Goal: Task Accomplishment & Management: Use online tool/utility

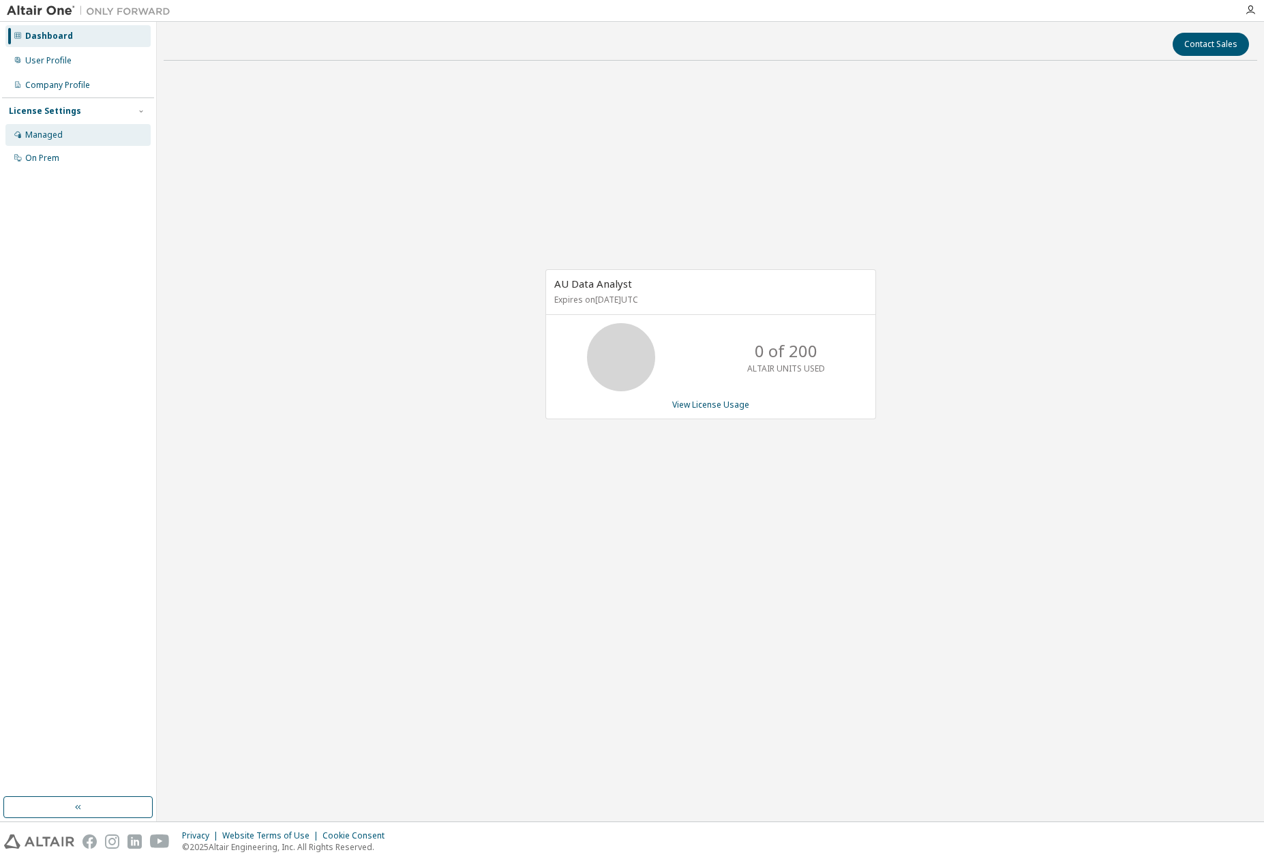
click at [80, 133] on div "Managed" at bounding box center [77, 135] width 145 height 22
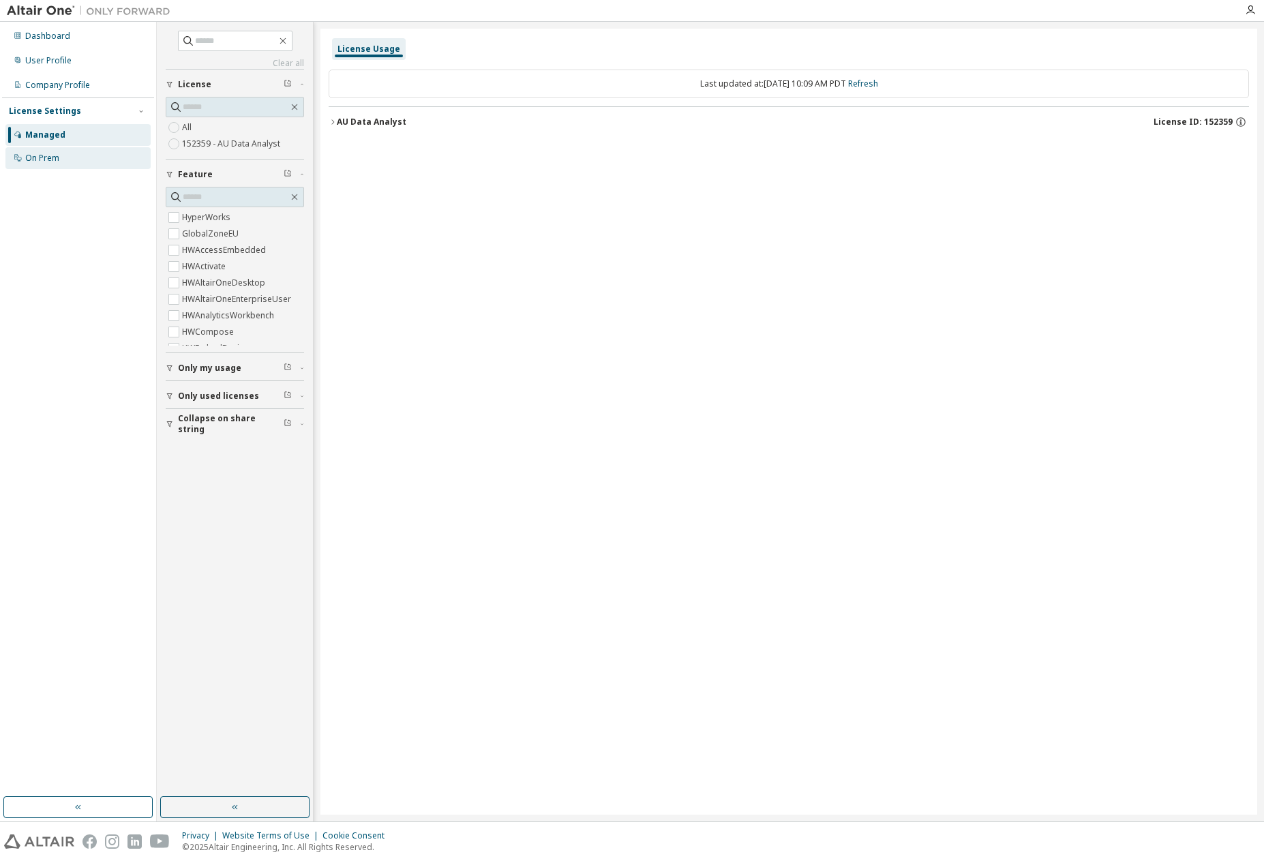
click at [75, 155] on div "On Prem" at bounding box center [77, 158] width 145 height 22
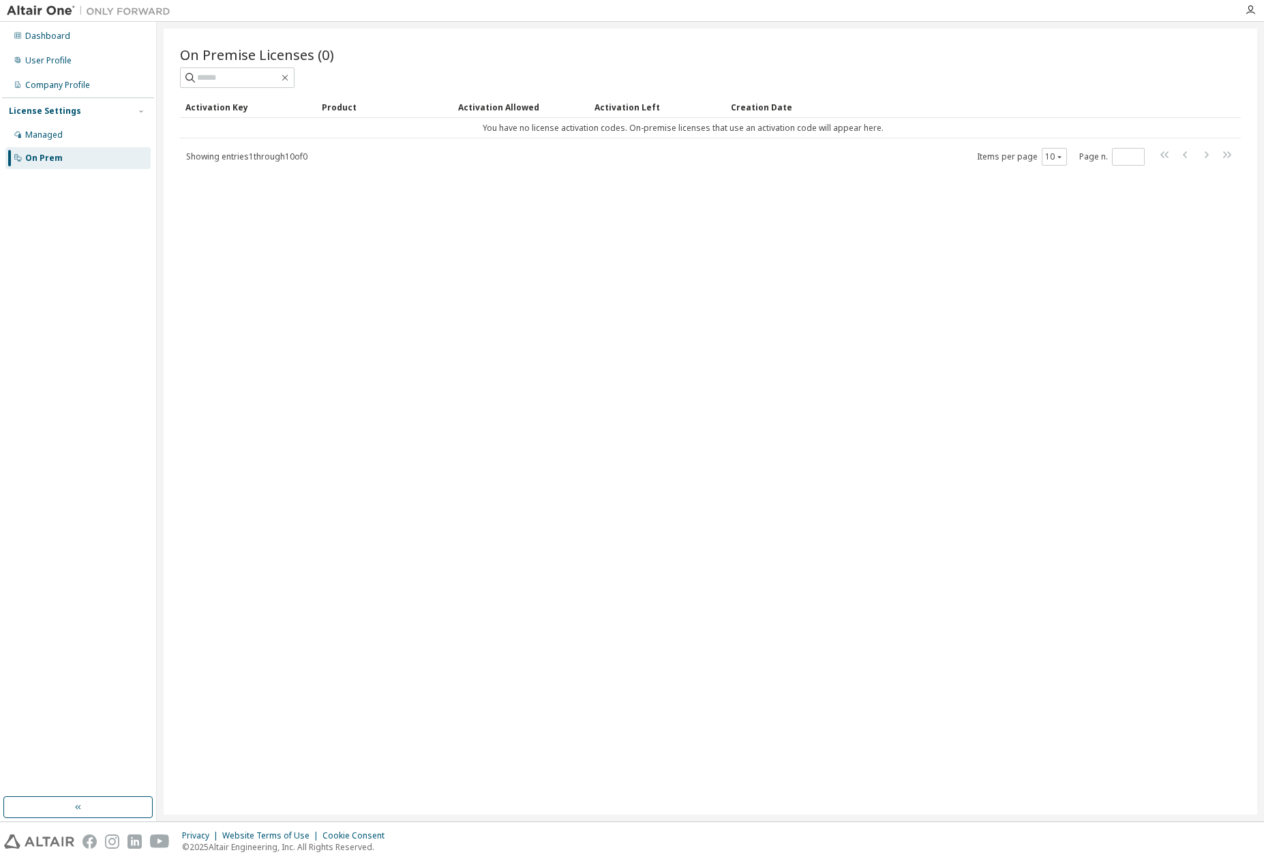
click at [74, 147] on div "Managed On Prem" at bounding box center [78, 146] width 152 height 45
click at [79, 136] on div "Managed" at bounding box center [77, 135] width 145 height 22
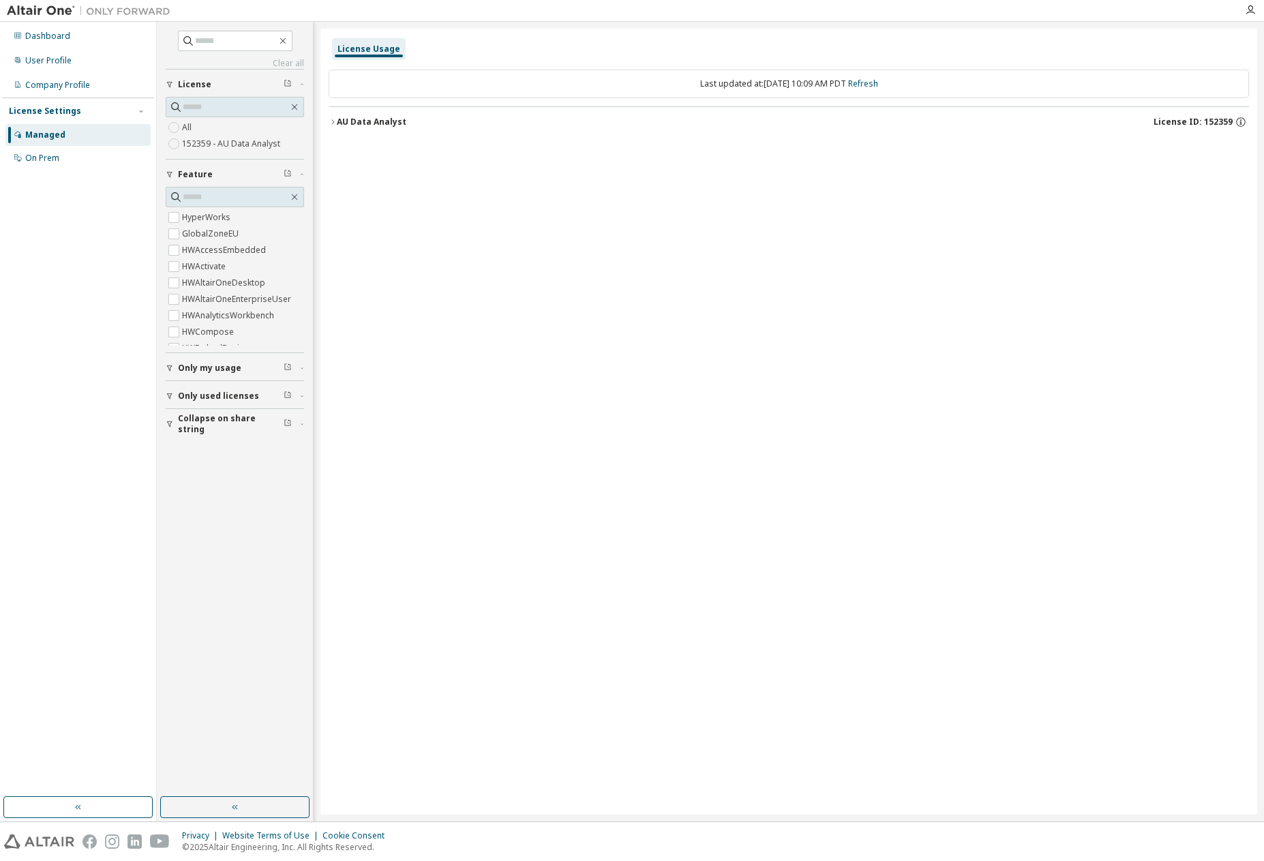
click at [330, 123] on icon "button" at bounding box center [333, 122] width 8 height 8
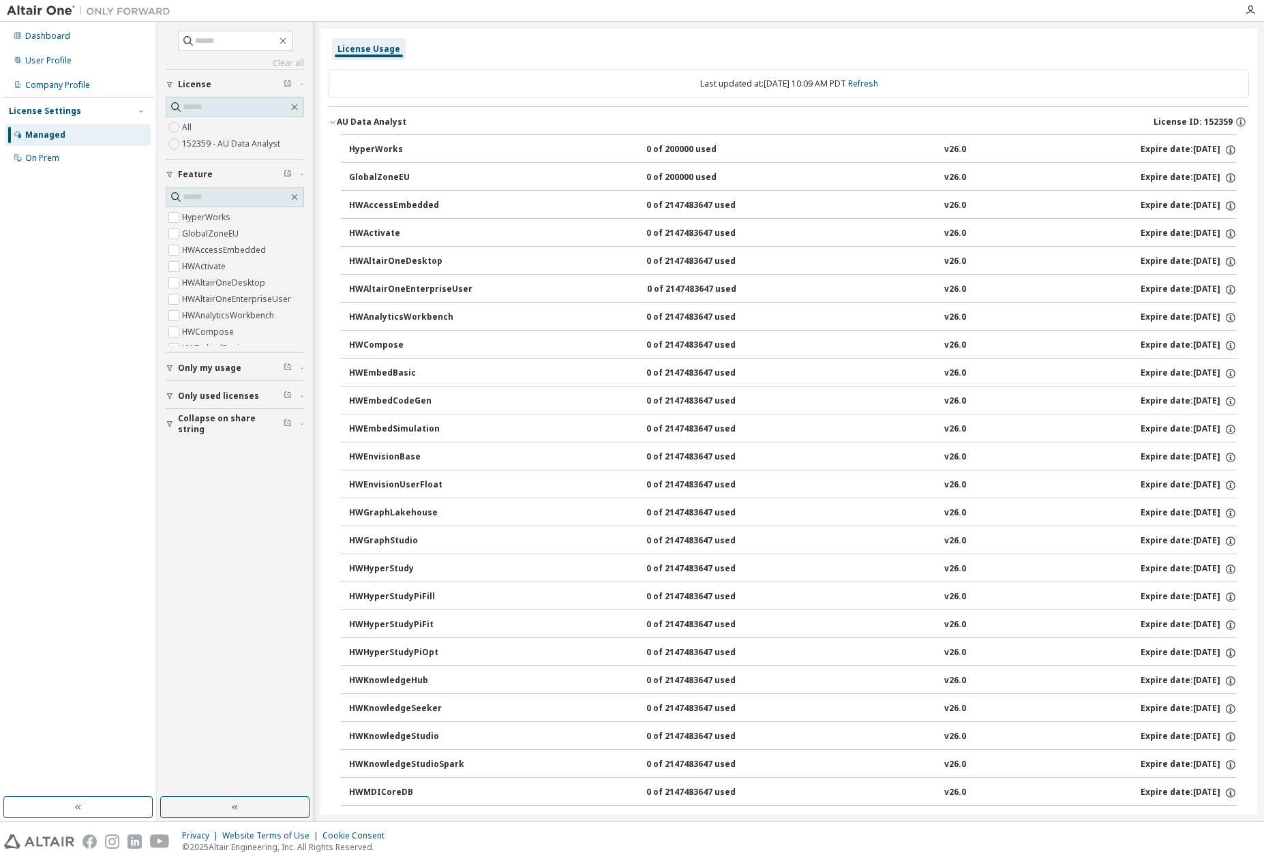
click at [330, 123] on icon "button" at bounding box center [333, 122] width 8 height 8
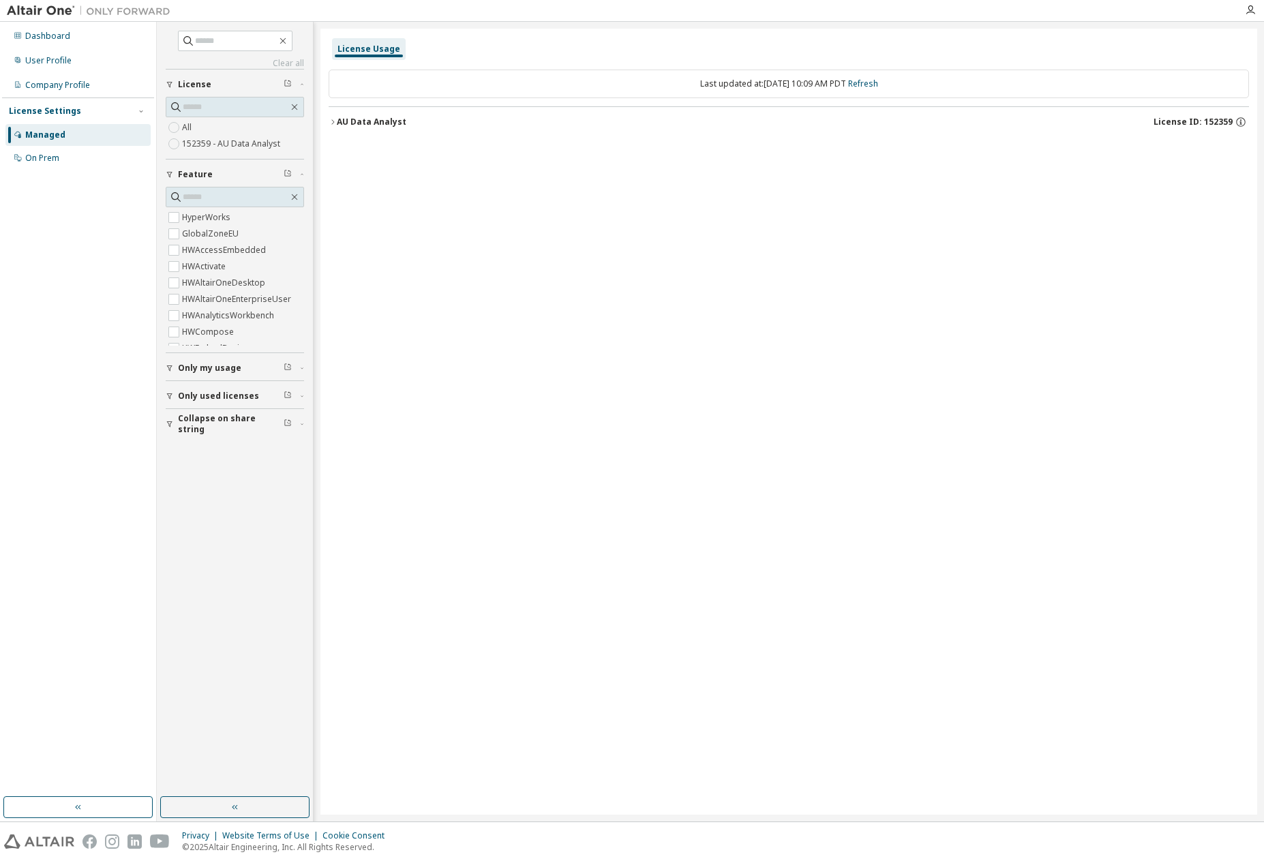
click at [970, 277] on div "License Usage Last updated at: Wed 2025-10-01 10:09 AM PDT Refresh AU Data Anal…" at bounding box center [788, 422] width 937 height 786
click at [438, 233] on div "License Usage Last updated at: Wed 2025-10-01 10:09 AM PDT Refresh AU Data Anal…" at bounding box center [788, 422] width 937 height 786
click at [80, 158] on div "On Prem" at bounding box center [77, 158] width 145 height 22
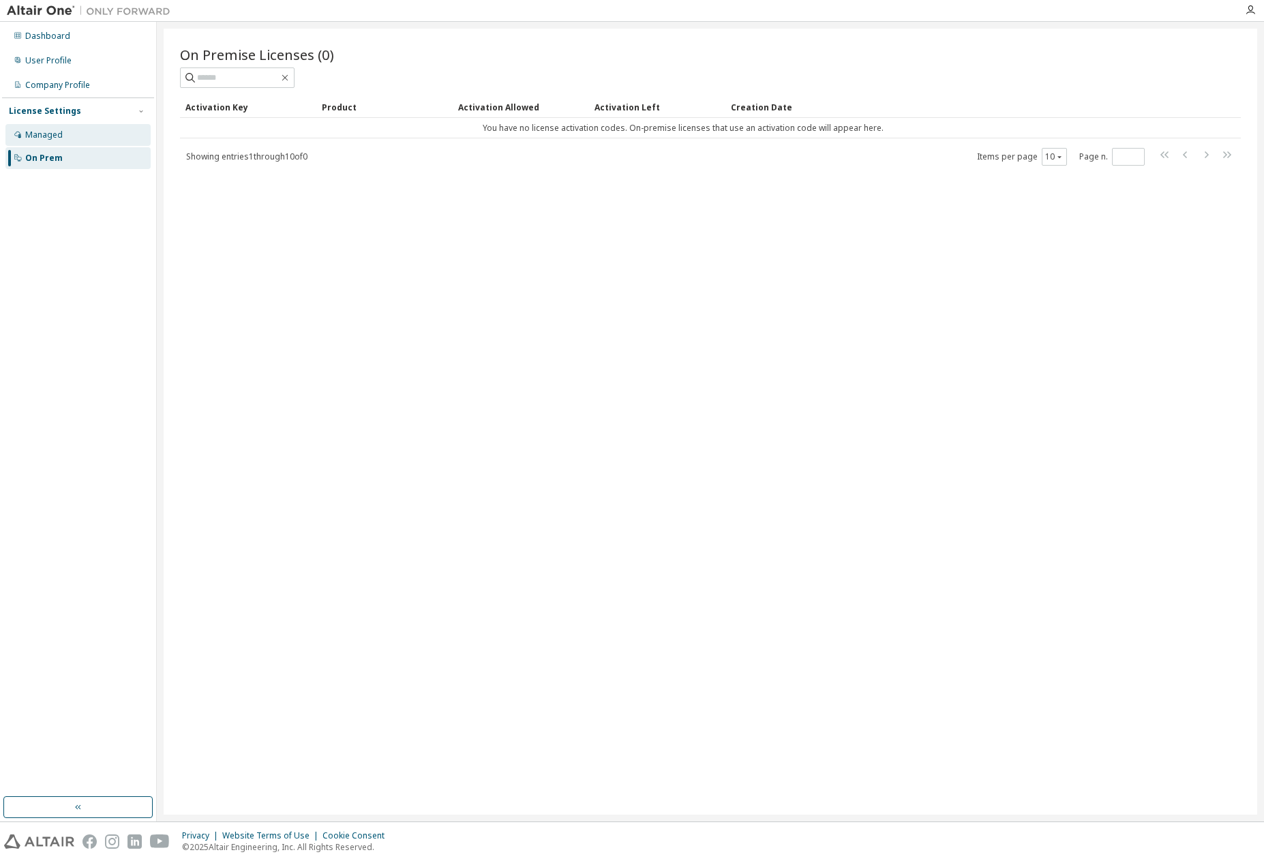
click at [95, 136] on div "Managed" at bounding box center [77, 135] width 145 height 22
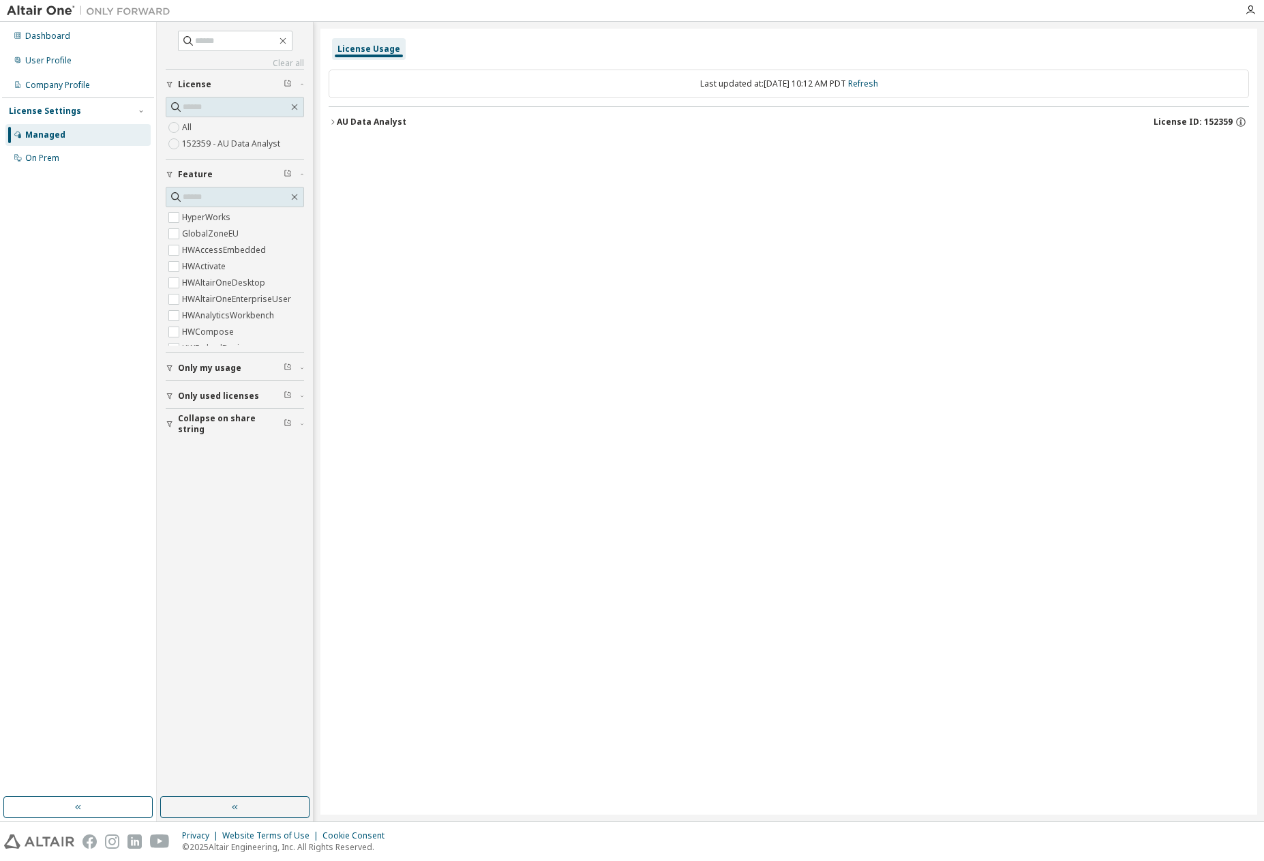
click at [335, 119] on icon "button" at bounding box center [333, 122] width 8 height 8
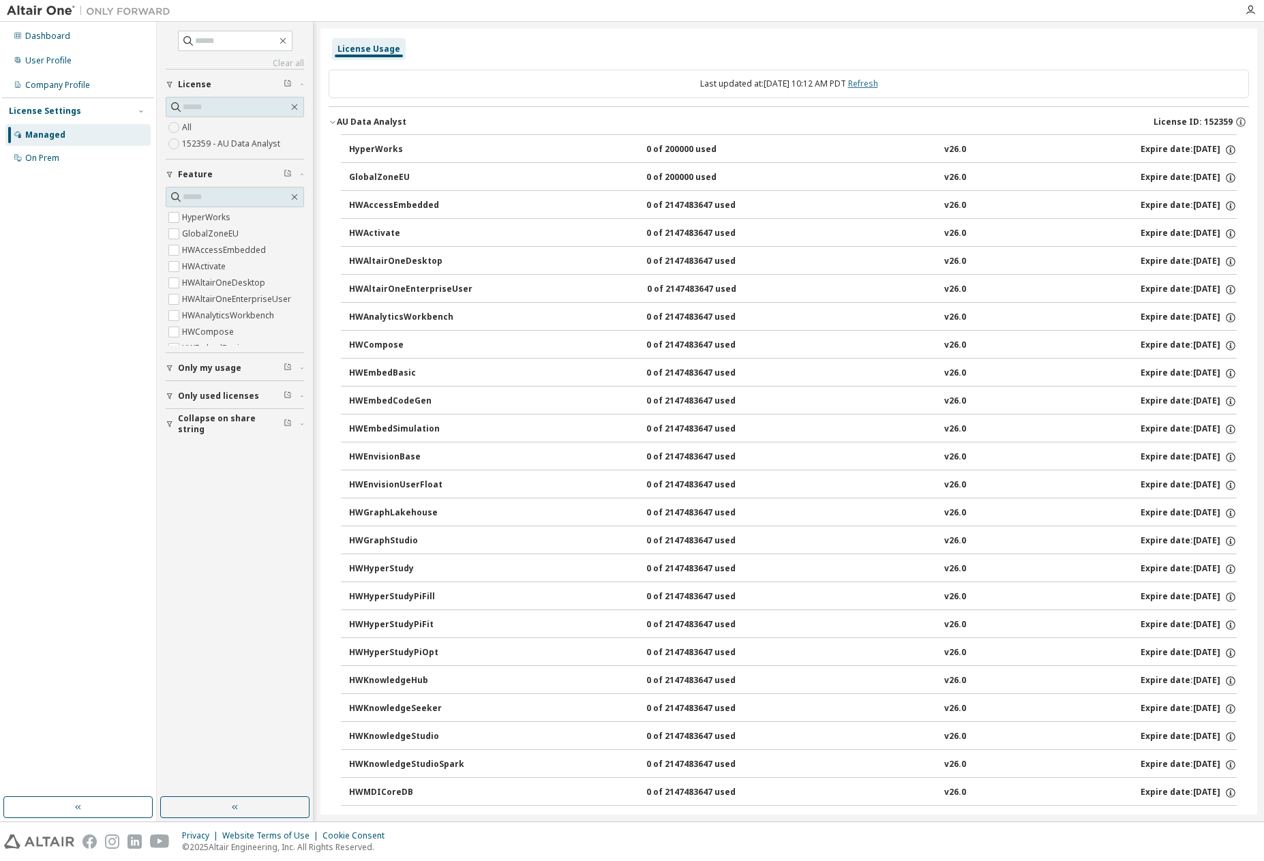
click at [878, 81] on link "Refresh" at bounding box center [863, 84] width 30 height 12
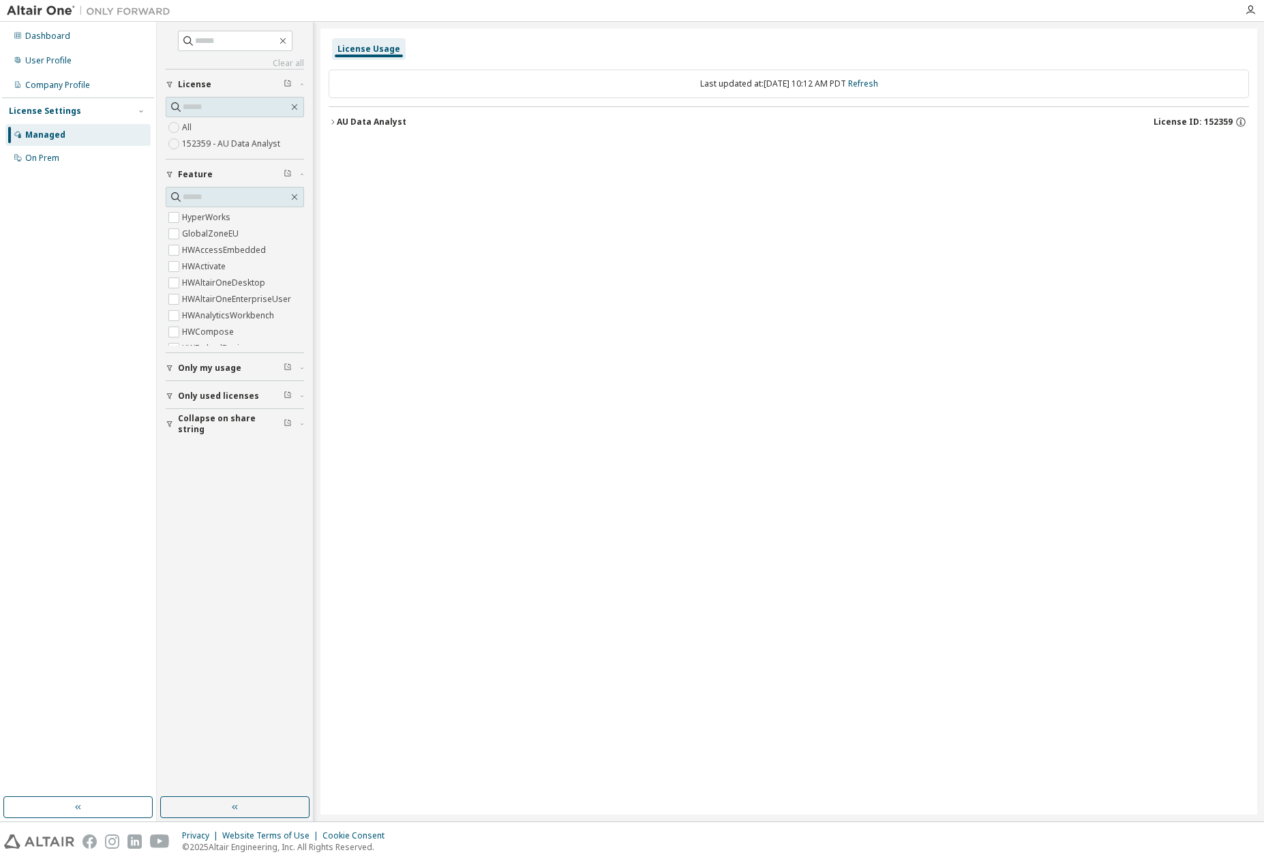
click at [899, 83] on div "Last updated at: Wed 2025-10-01 10:12 AM PDT Refresh" at bounding box center [789, 84] width 920 height 29
click at [878, 79] on link "Refresh" at bounding box center [863, 84] width 30 height 12
click at [331, 121] on icon "button" at bounding box center [333, 122] width 8 height 8
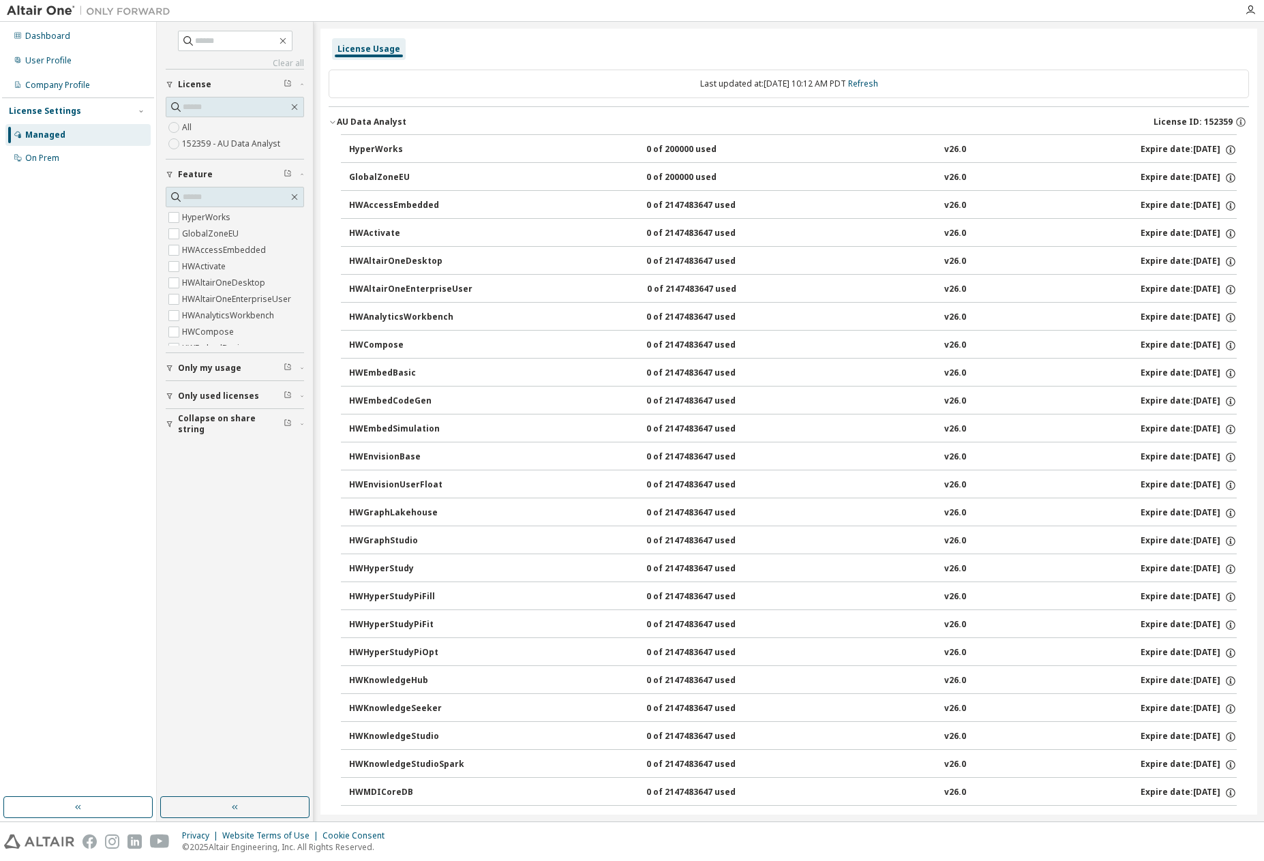
click at [228, 417] on button "Collapse on share string" at bounding box center [235, 424] width 138 height 30
click at [228, 421] on span "Collapse on share string" at bounding box center [231, 424] width 106 height 22
click at [237, 397] on span "Only used licenses" at bounding box center [218, 396] width 81 height 11
click at [241, 368] on div "Only my usage" at bounding box center [239, 368] width 122 height 11
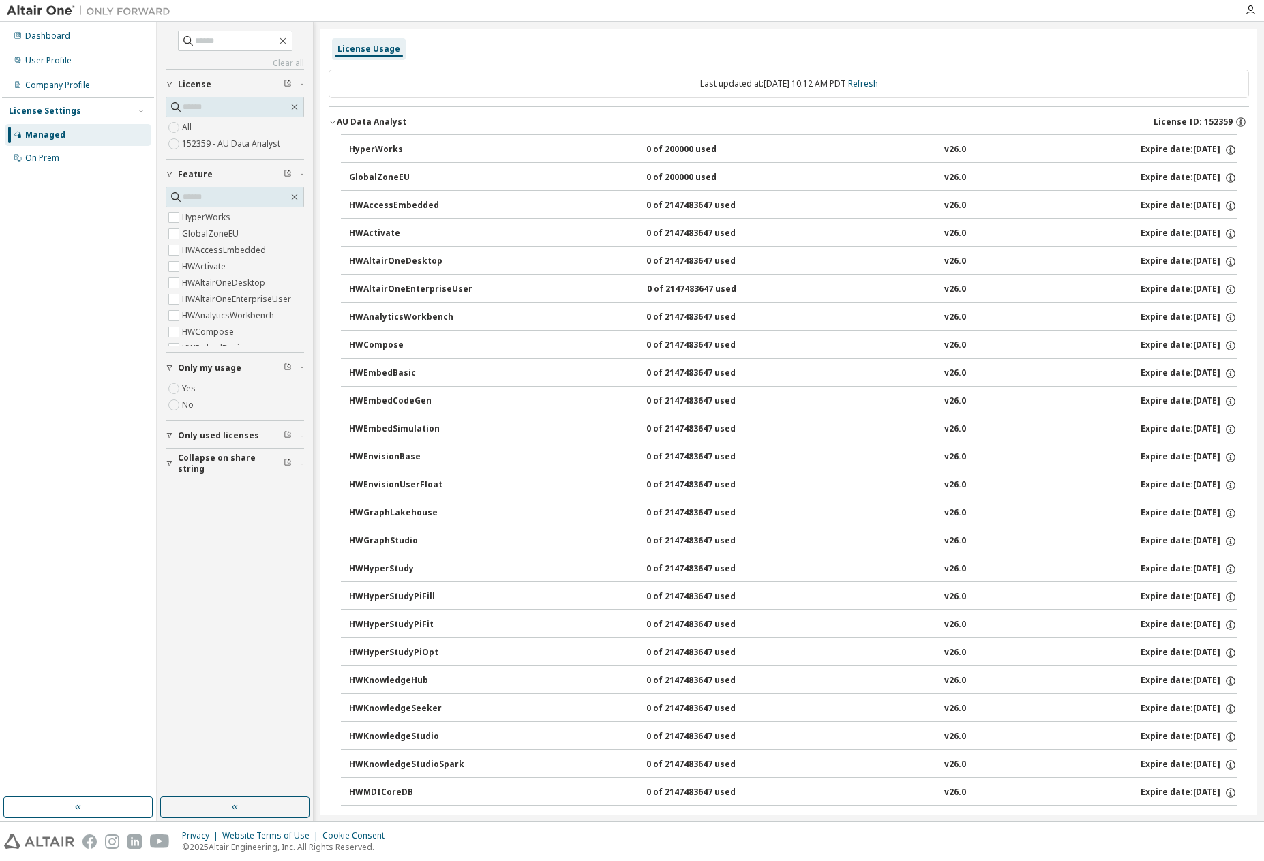
click at [241, 368] on div "Only my usage" at bounding box center [239, 368] width 122 height 11
click at [68, 81] on div "Company Profile" at bounding box center [57, 85] width 65 height 11
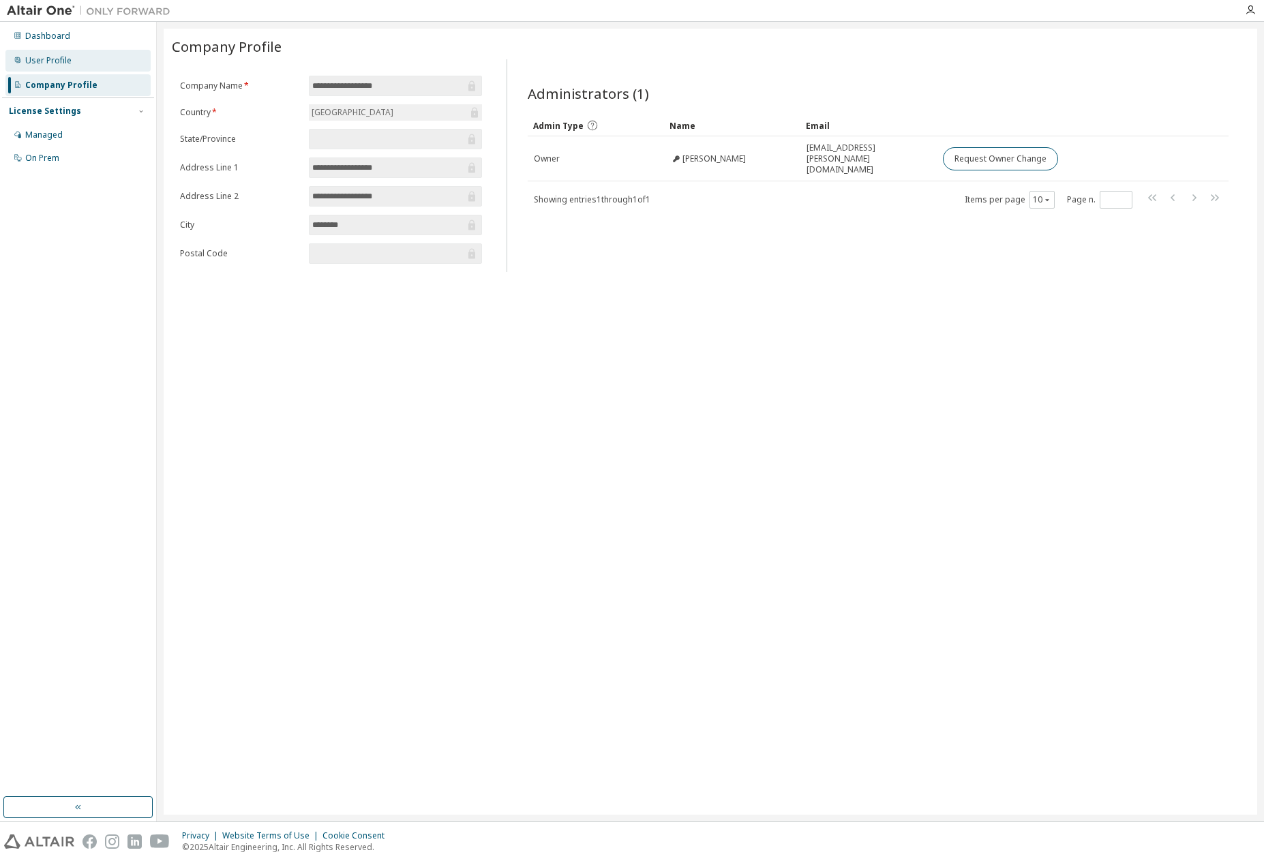
click at [78, 61] on div "User Profile" at bounding box center [77, 61] width 145 height 22
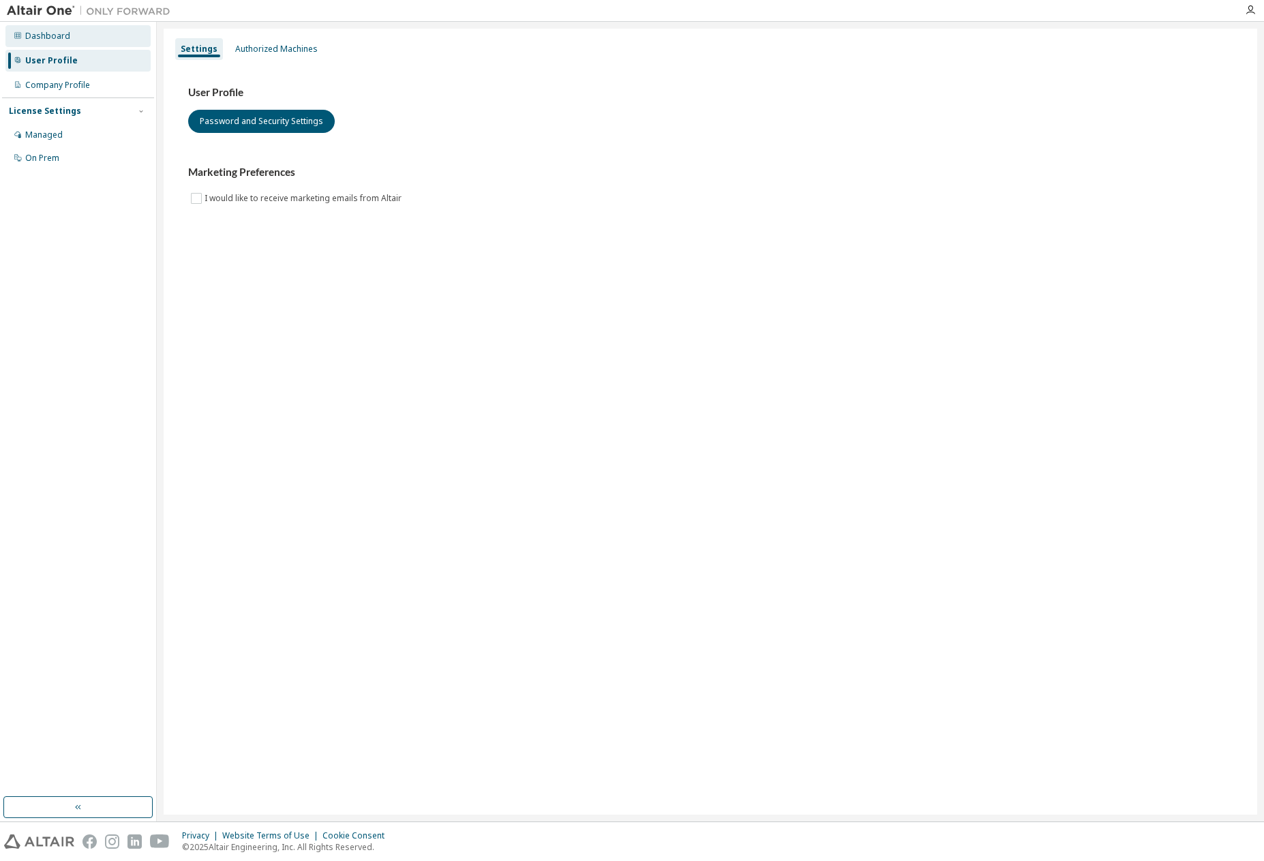
click at [87, 44] on div "Dashboard" at bounding box center [77, 36] width 145 height 22
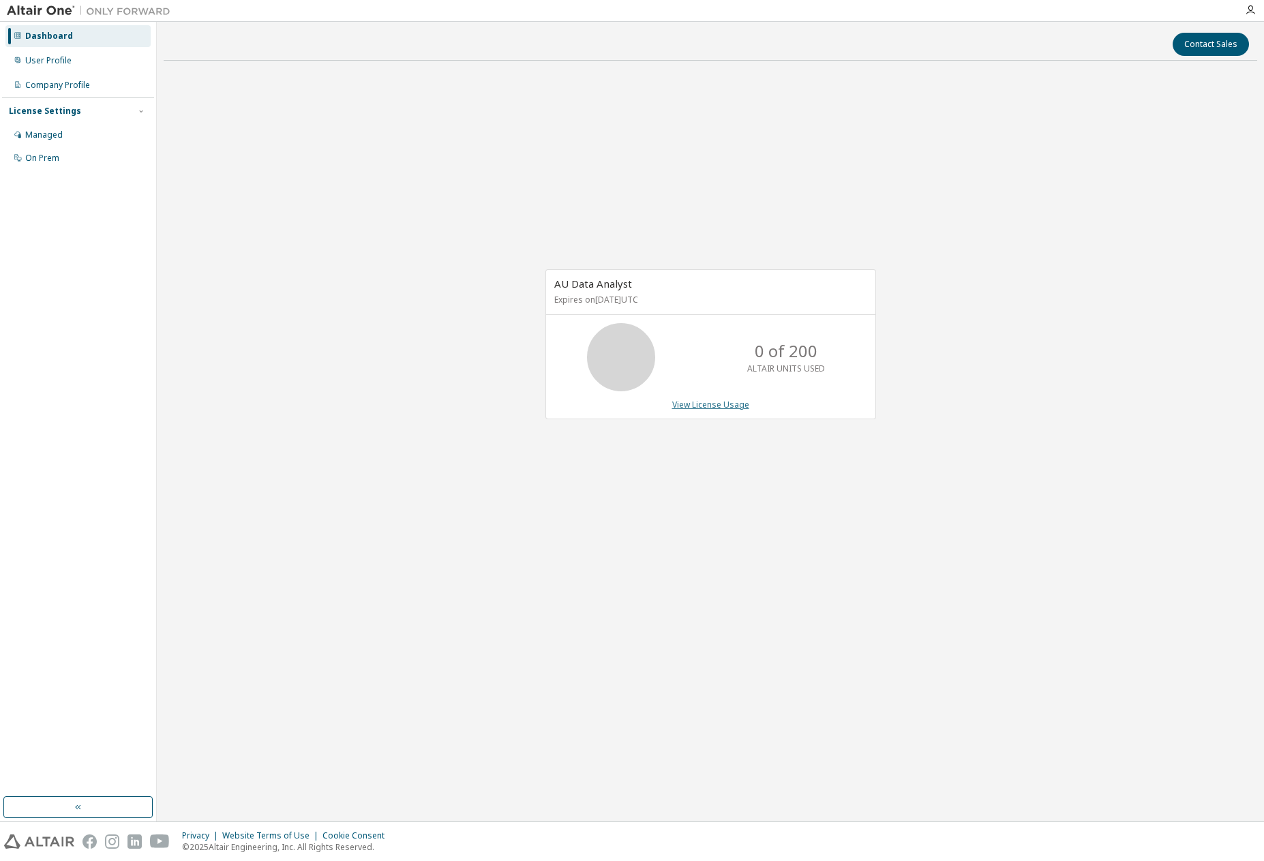
click at [732, 406] on link "View License Usage" at bounding box center [710, 405] width 77 height 12
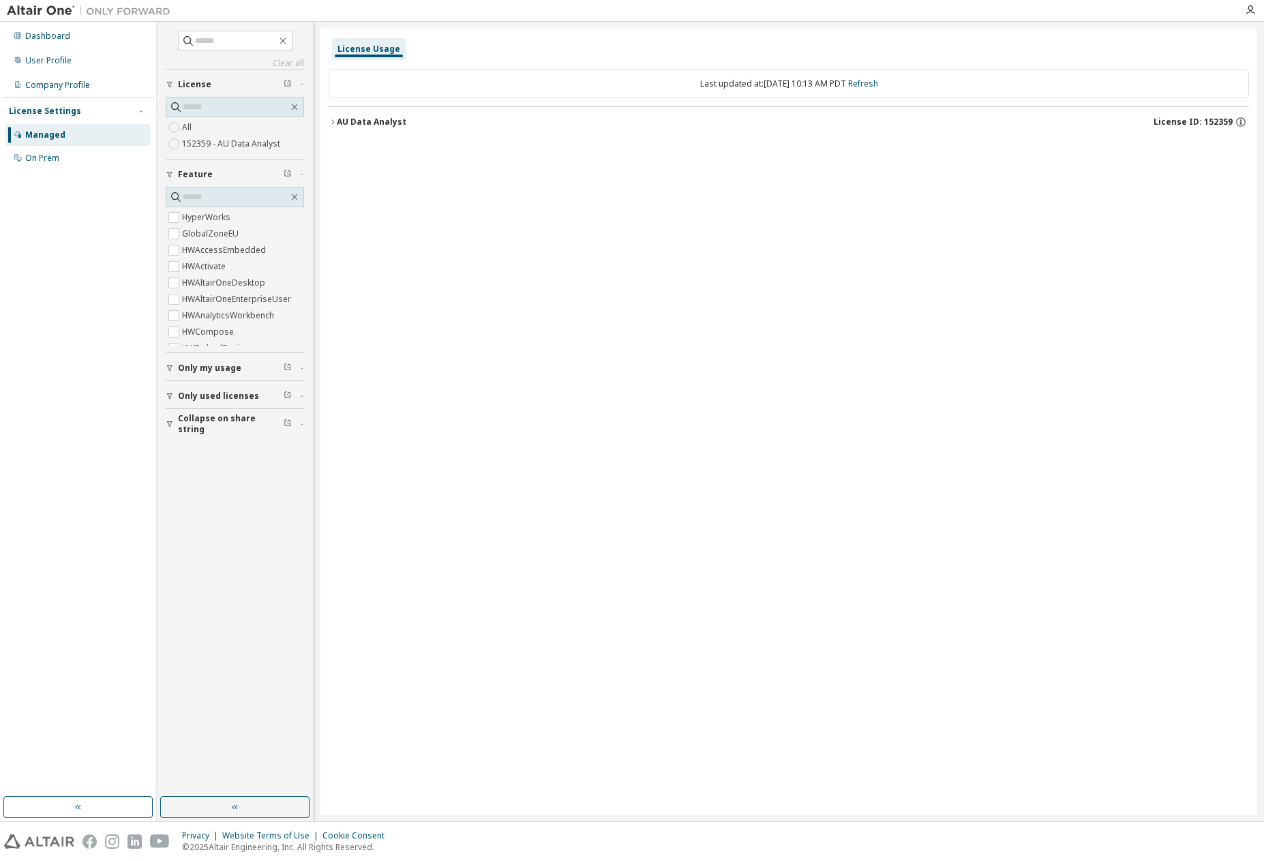
click at [331, 118] on icon "button" at bounding box center [333, 122] width 8 height 8
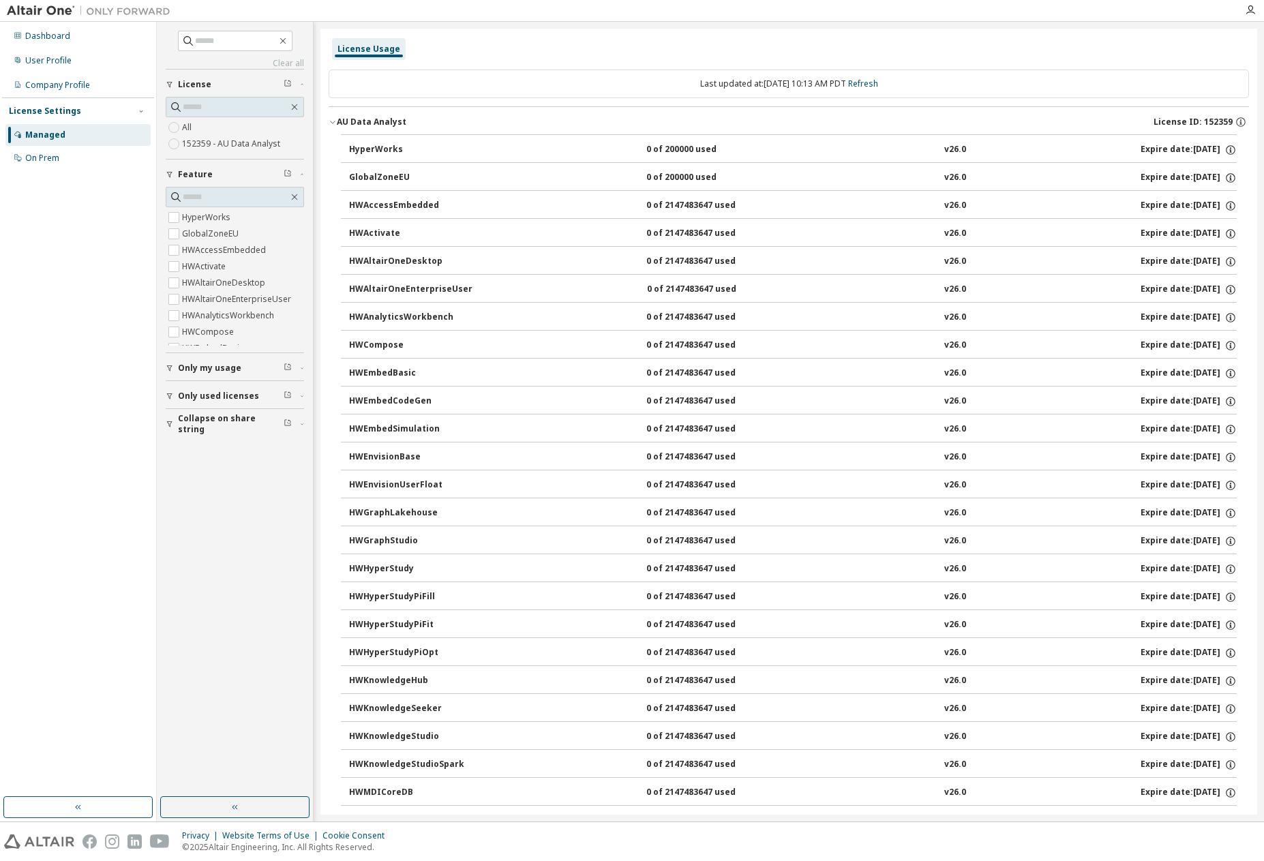
click at [416, 258] on div "HWAltairOneDesktop" at bounding box center [410, 262] width 123 height 12
click at [331, 123] on icon "button" at bounding box center [333, 122] width 8 height 8
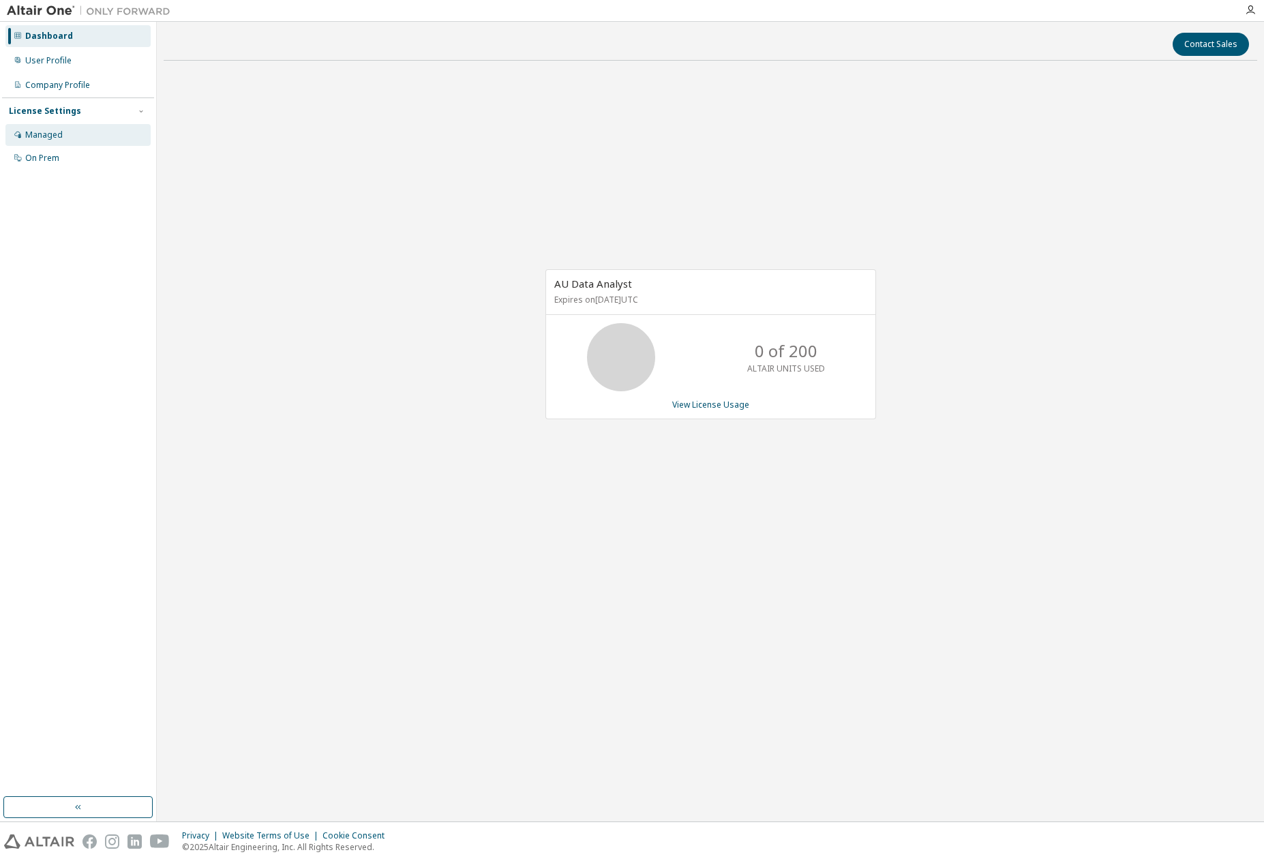
click at [72, 132] on div "Managed" at bounding box center [77, 135] width 145 height 22
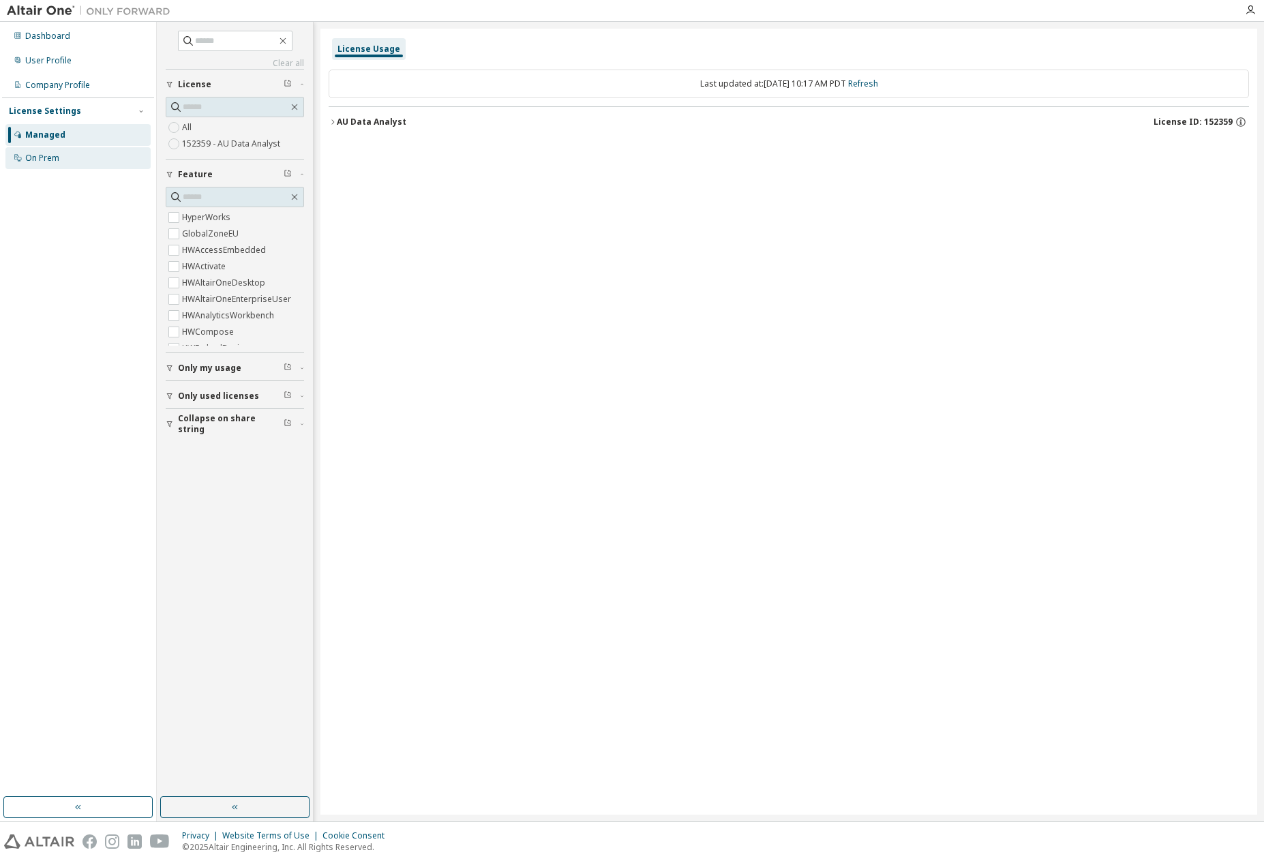
click at [60, 160] on div "On Prem" at bounding box center [77, 158] width 145 height 22
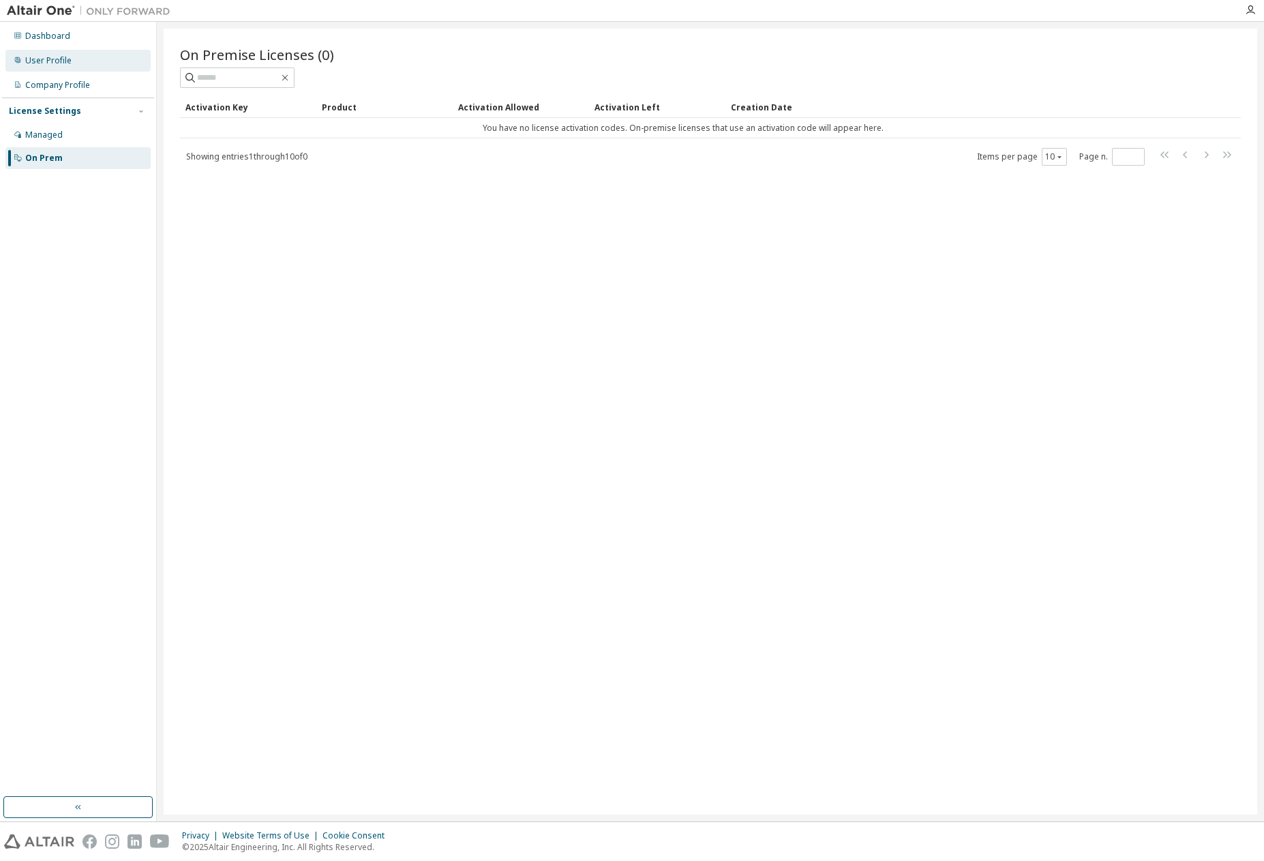
click at [96, 55] on div "User Profile" at bounding box center [77, 61] width 145 height 22
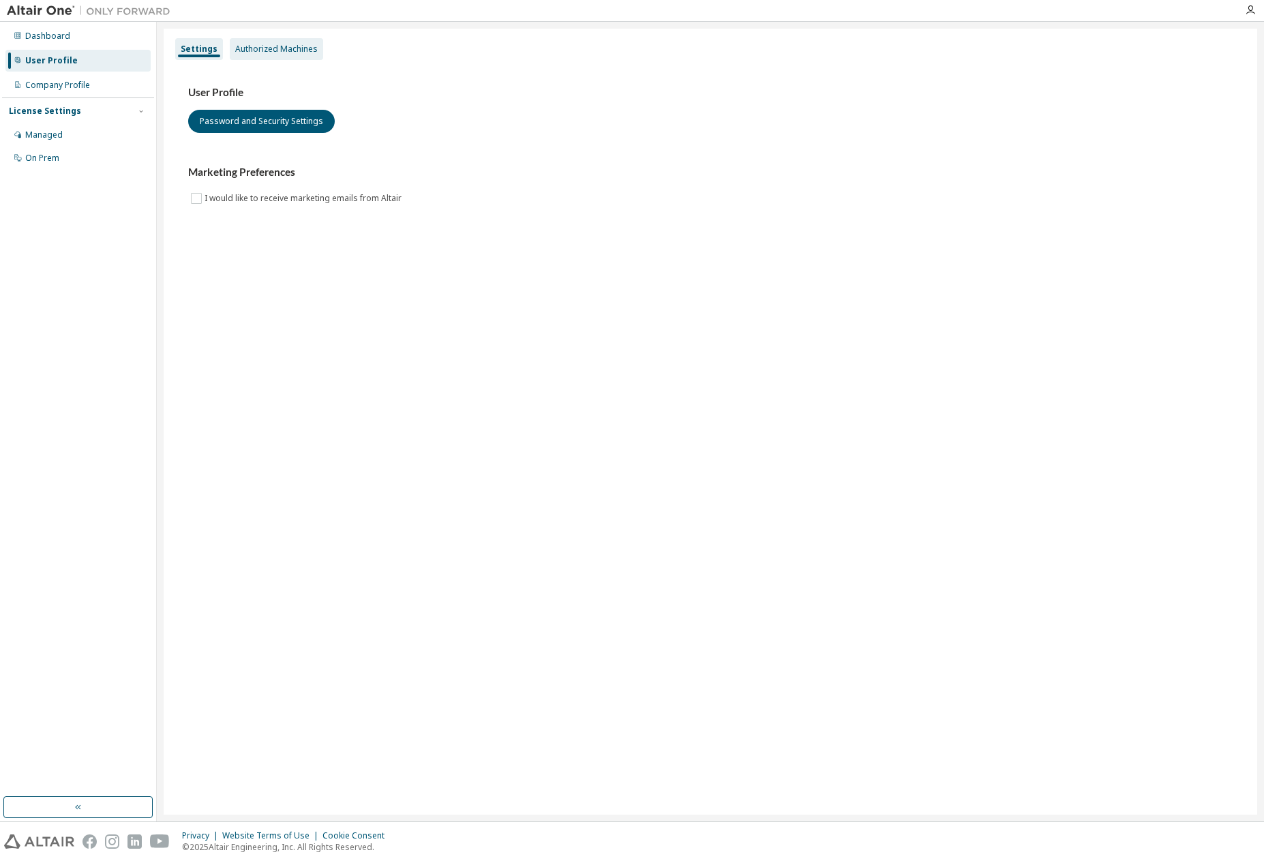
click at [288, 44] on div "Authorized Machines" at bounding box center [276, 49] width 83 height 11
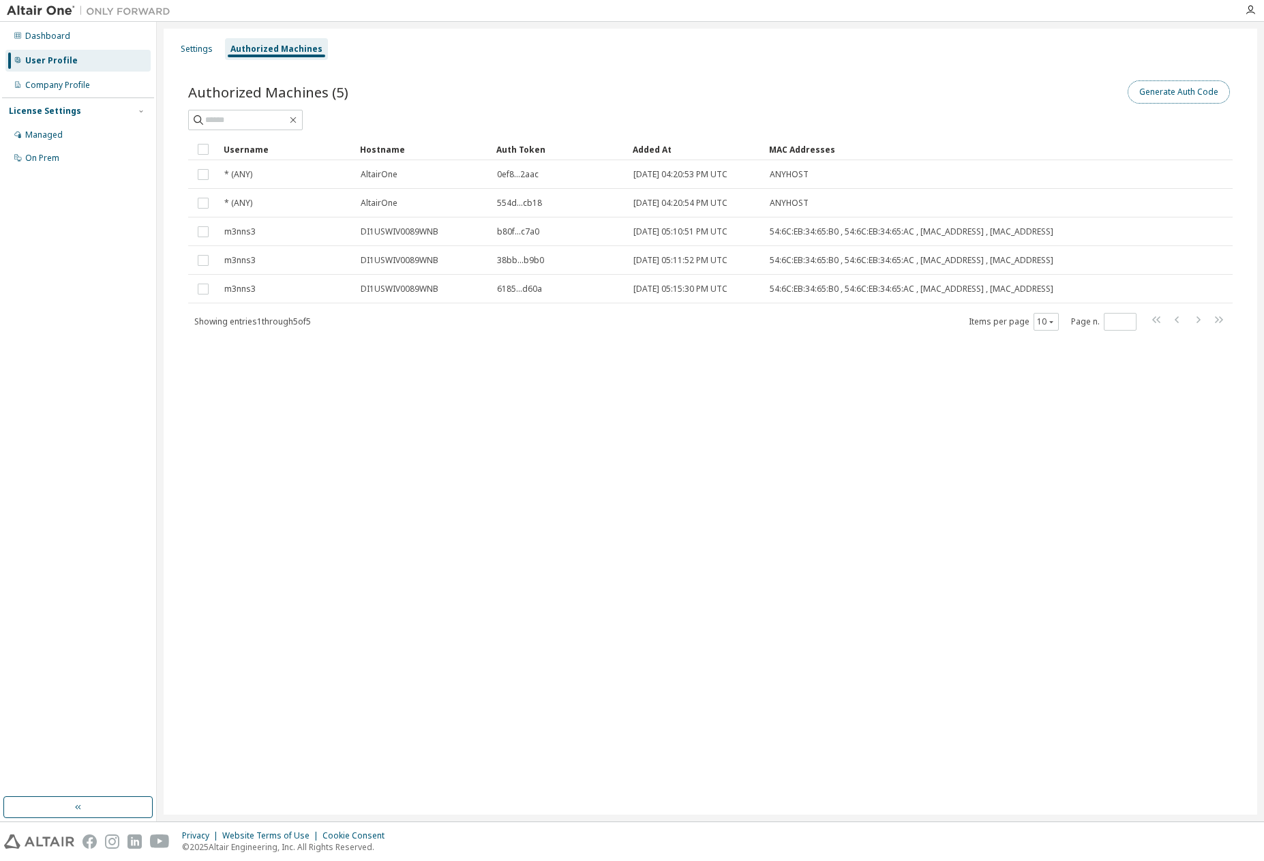
click at [1189, 88] on button "Generate Auth Code" at bounding box center [1179, 91] width 102 height 23
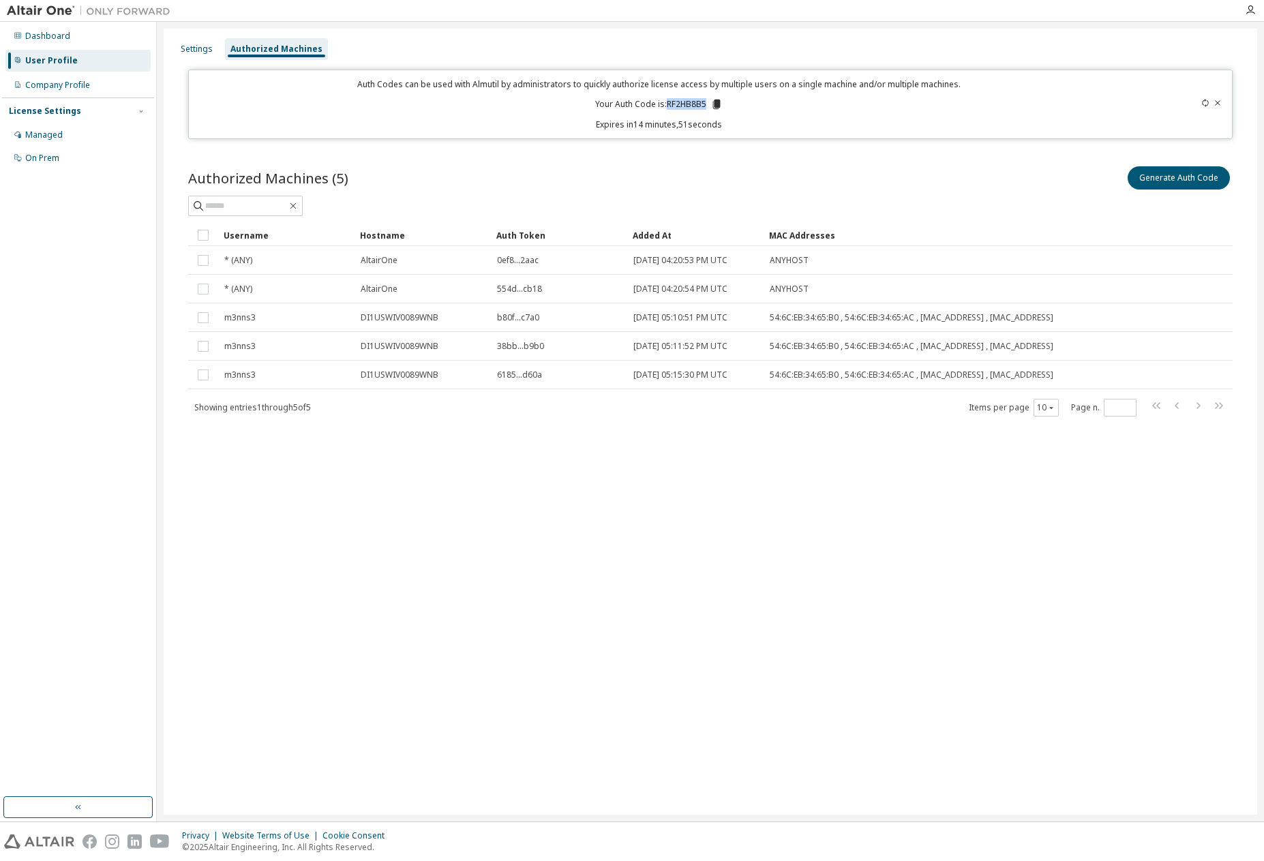
drag, startPoint x: 667, startPoint y: 104, endPoint x: 705, endPoint y: 104, distance: 38.2
click at [705, 104] on p "Your Auth Code is: RF2HB8B5" at bounding box center [659, 104] width 128 height 12
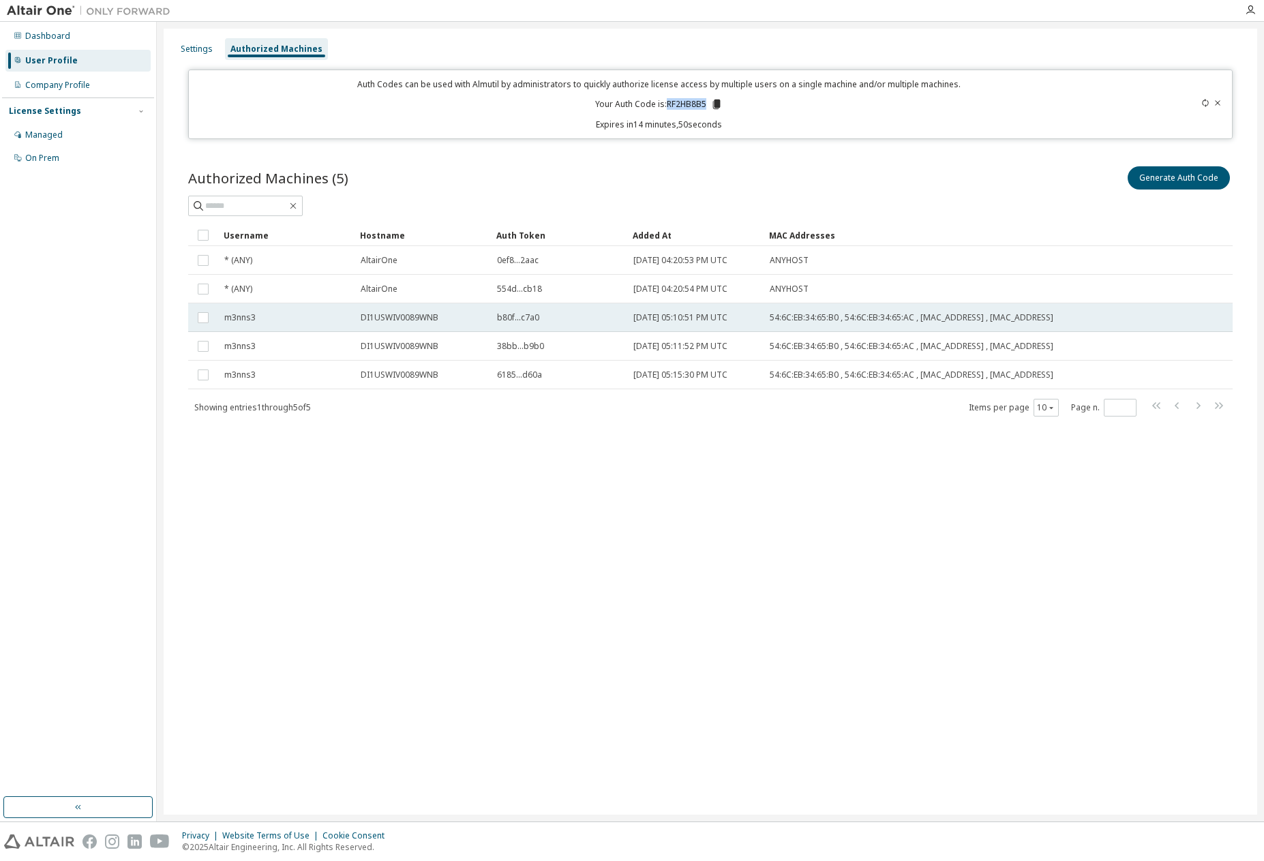
copy p "RF2HB8B5"
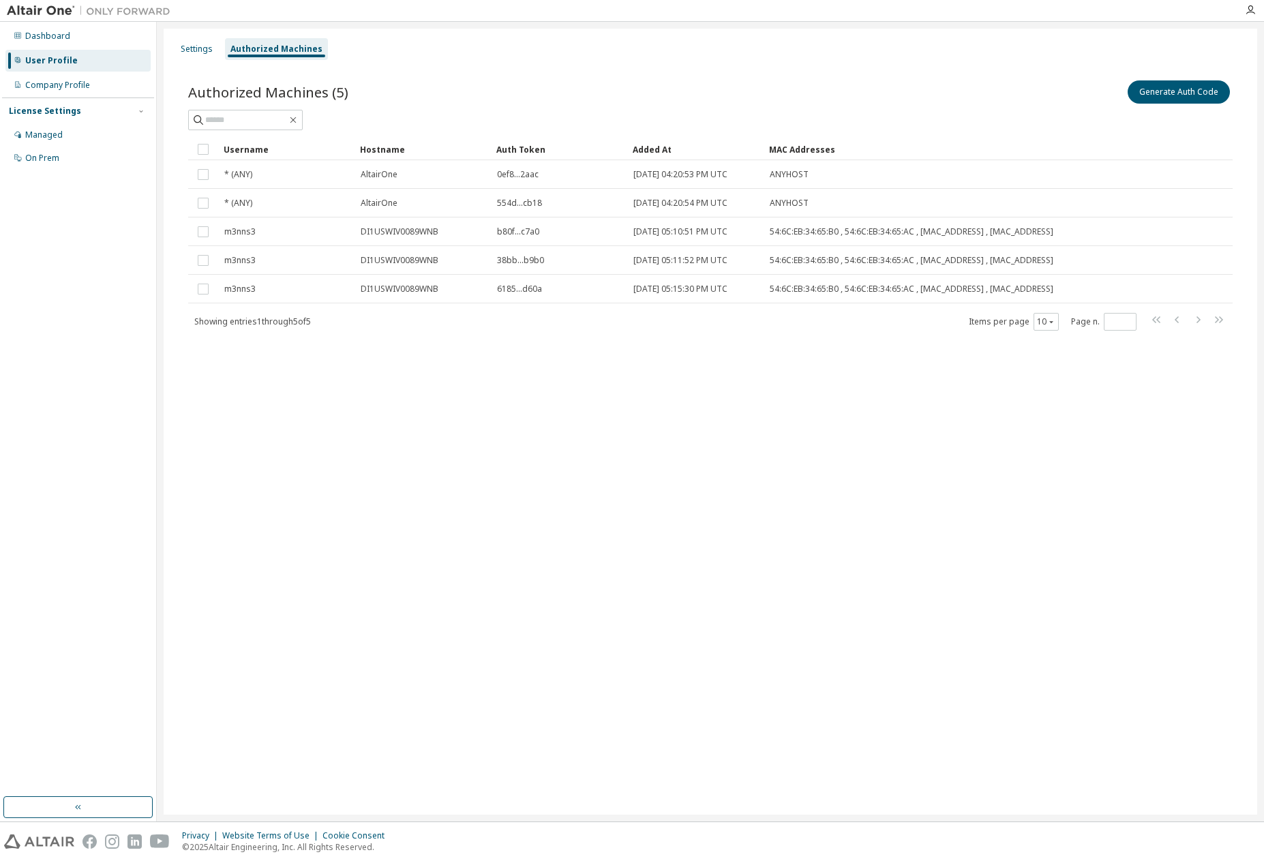
click at [548, 567] on div "Settings Authorized Machines Authorized Machines (5) Generate Auth Code Clear L…" at bounding box center [711, 422] width 1094 height 786
click at [860, 440] on div "Settings Authorized Machines Authorized Machines (5) Generate Auth Code Clear L…" at bounding box center [711, 422] width 1094 height 786
